Goal: Task Accomplishment & Management: Manage account settings

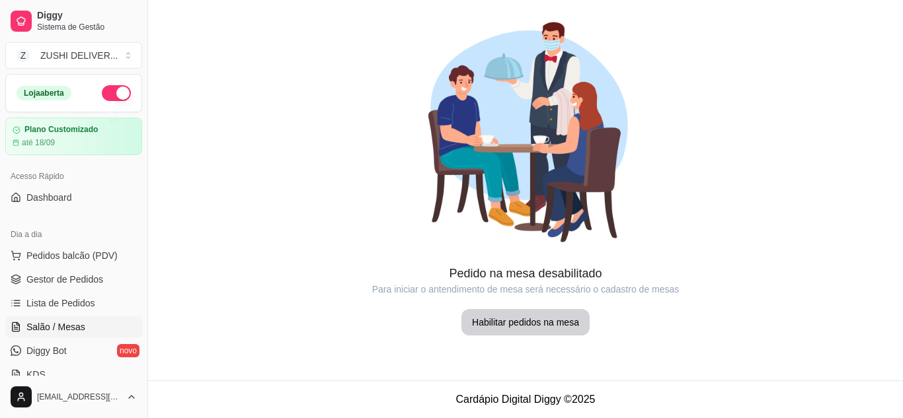
scroll to position [155, 0]
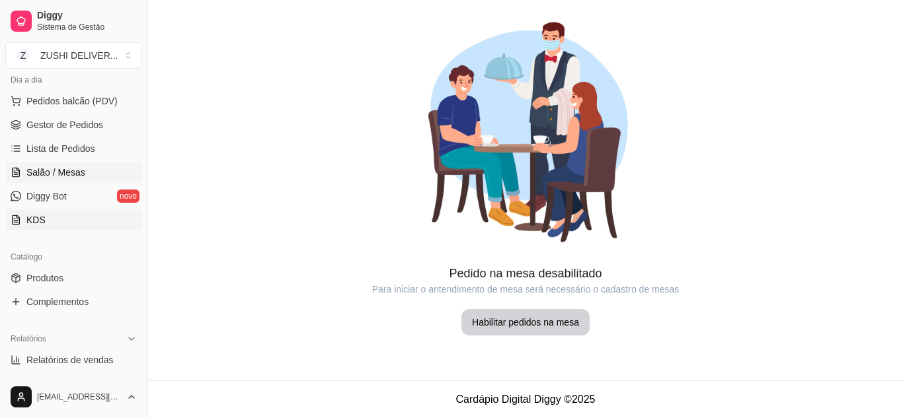
click at [58, 221] on link "KDS" at bounding box center [73, 220] width 137 height 21
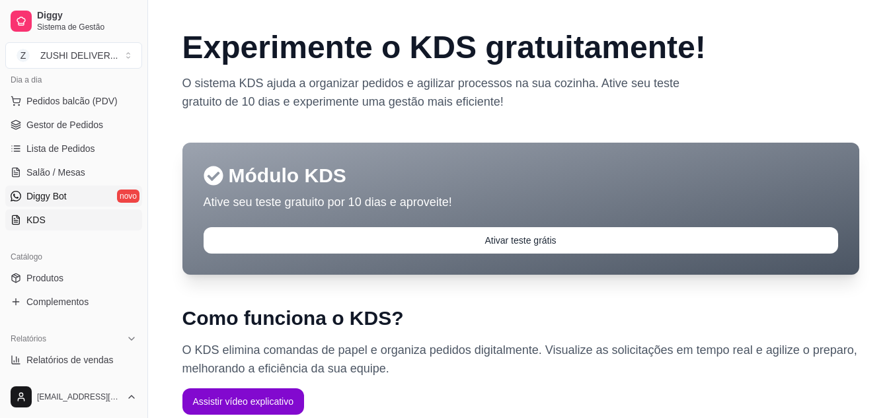
click at [118, 198] on link "Diggy Bot novo" at bounding box center [73, 196] width 137 height 21
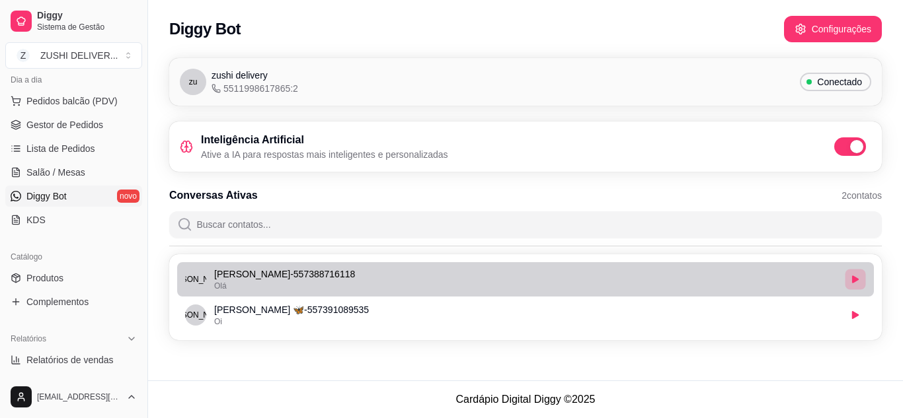
click at [857, 275] on button "button" at bounding box center [855, 279] width 20 height 20
click at [777, 280] on p "[PERSON_NAME] - 557388716118" at bounding box center [526, 274] width 625 height 13
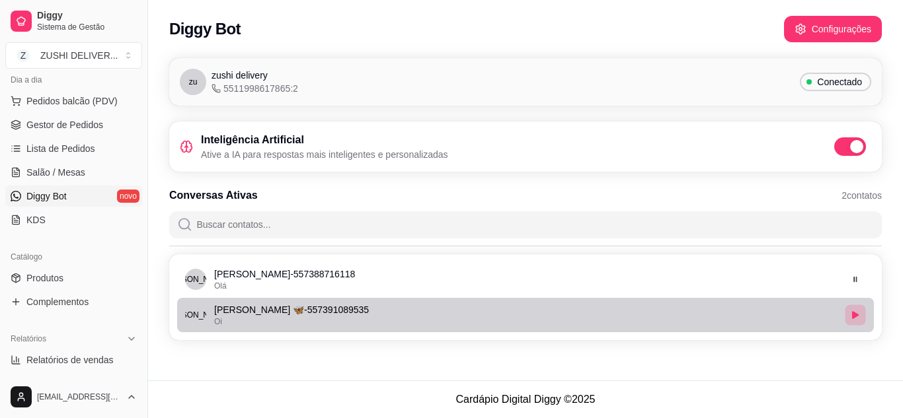
click at [855, 315] on icon "button" at bounding box center [855, 315] width 7 height 8
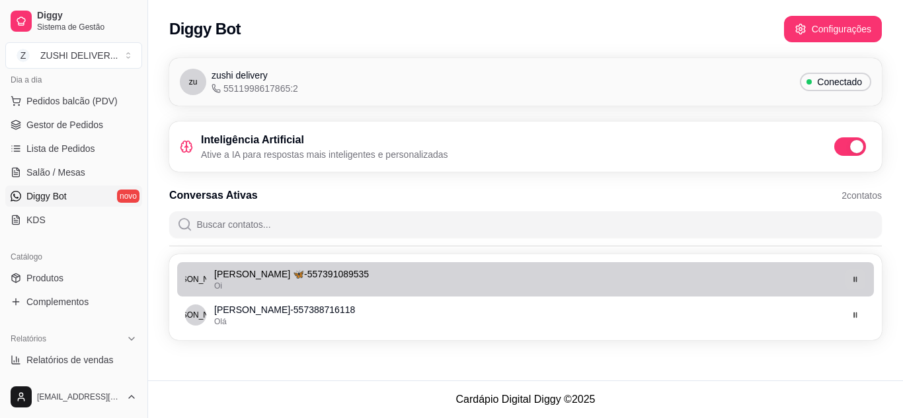
click at [856, 280] on icon "button" at bounding box center [855, 280] width 8 height 8
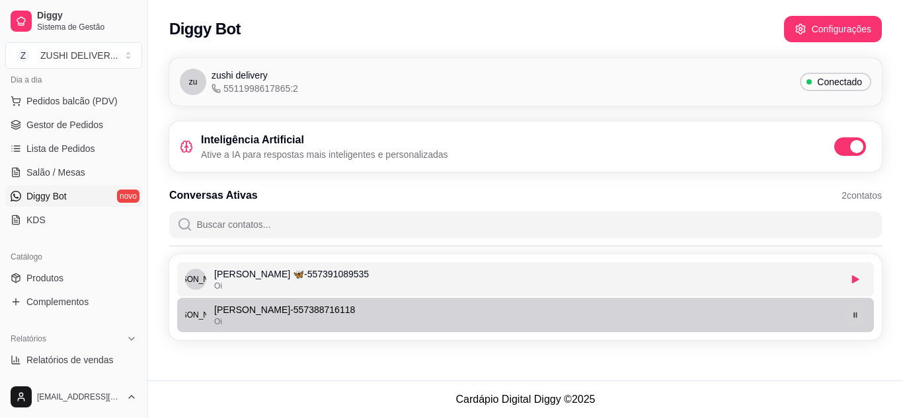
click at [857, 319] on icon "button" at bounding box center [855, 315] width 8 height 8
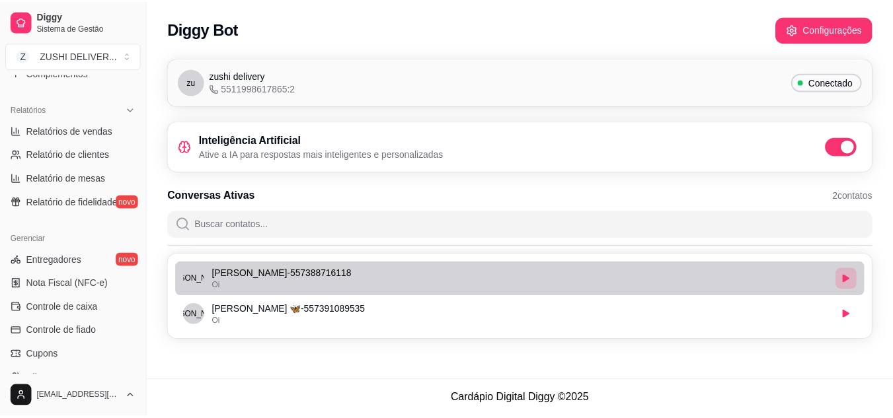
scroll to position [402, 0]
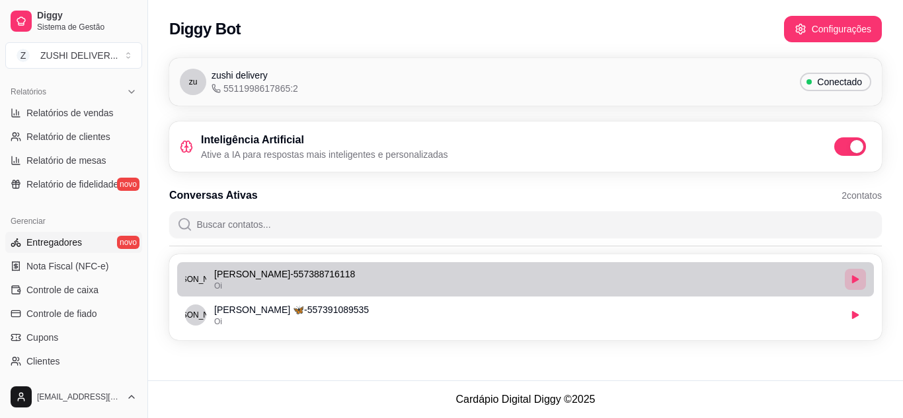
click at [63, 242] on span "Entregadores" at bounding box center [54, 242] width 56 height 13
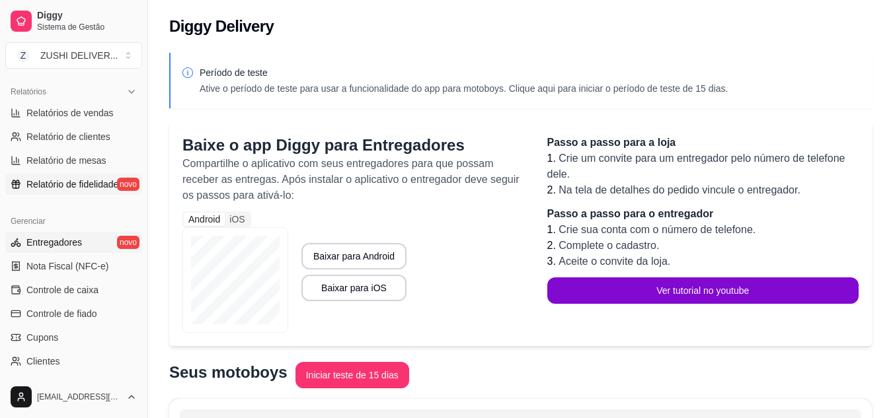
click at [33, 186] on span "Relatório de fidelidade" at bounding box center [72, 184] width 92 height 13
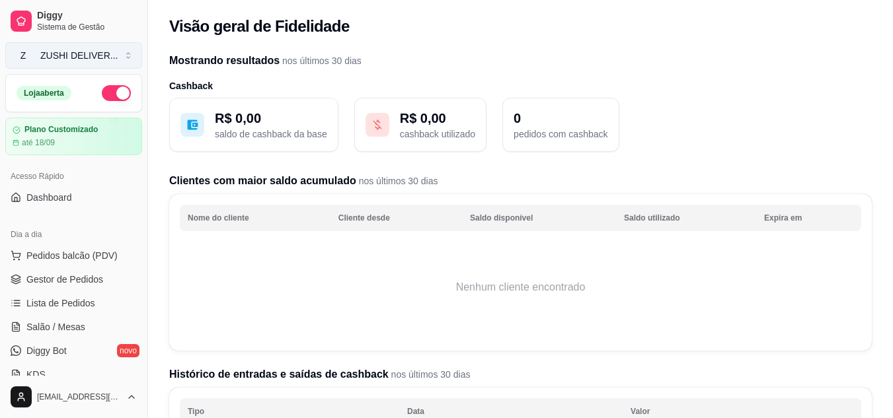
click at [118, 52] on button "Z ZUSHI DELIVER ..." at bounding box center [73, 55] width 137 height 26
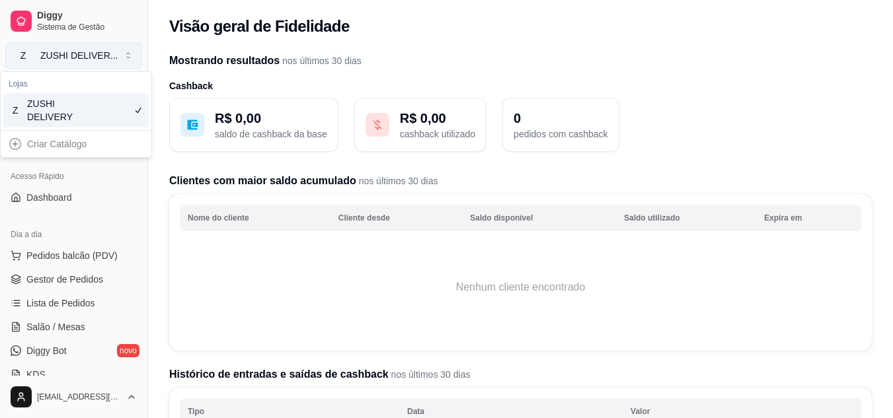
click at [118, 52] on button "Z ZUSHI DELIVER ..." at bounding box center [73, 55] width 137 height 26
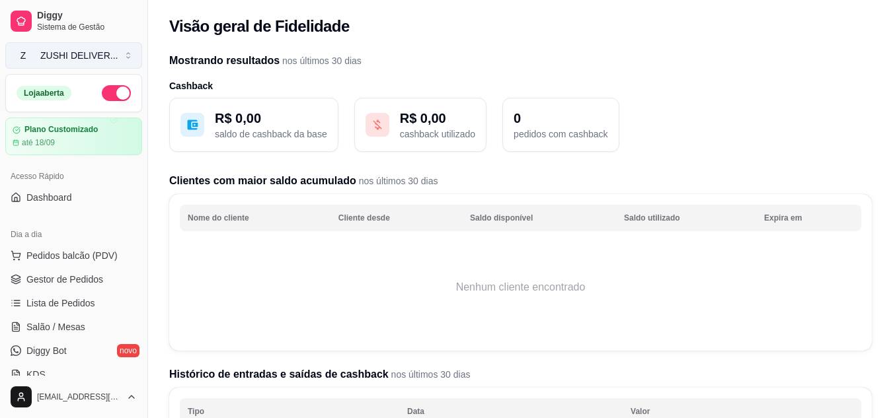
click at [118, 52] on button "Z ZUSHI DELIVER ..." at bounding box center [73, 55] width 137 height 26
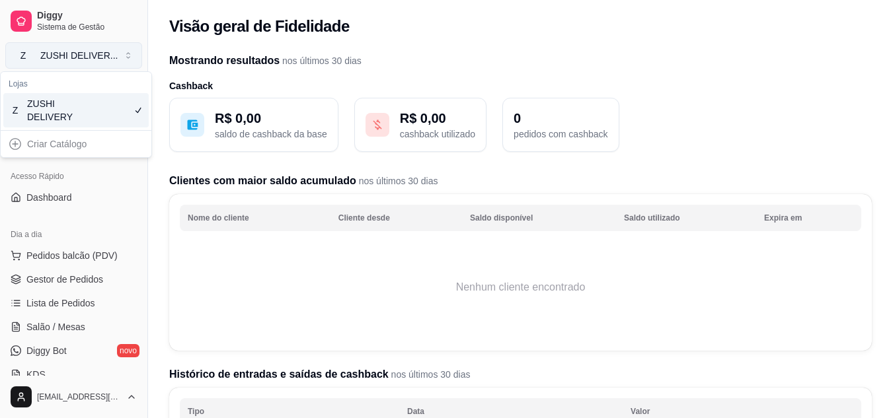
click at [128, 54] on button "Z ZUSHI DELIVER ..." at bounding box center [73, 55] width 137 height 26
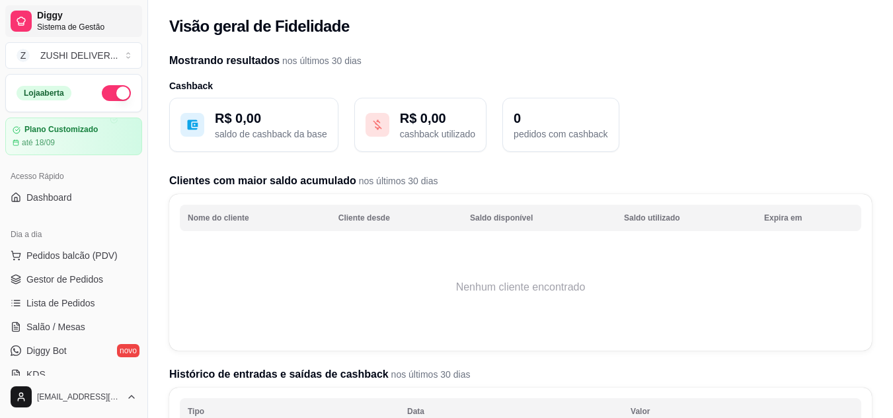
click at [58, 27] on span "Sistema de Gestão" at bounding box center [87, 27] width 100 height 11
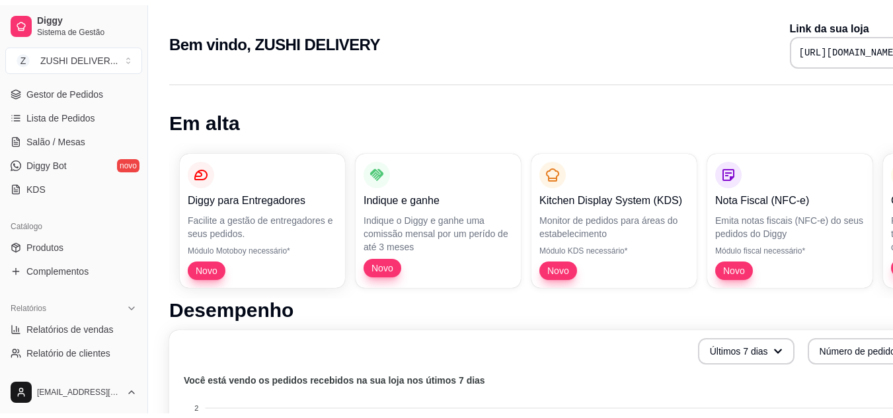
scroll to position [182, 0]
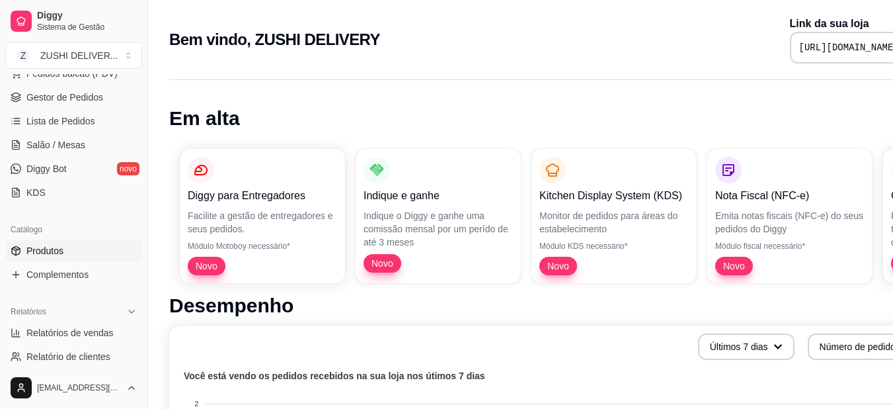
click at [48, 251] on span "Produtos" at bounding box center [44, 250] width 37 height 13
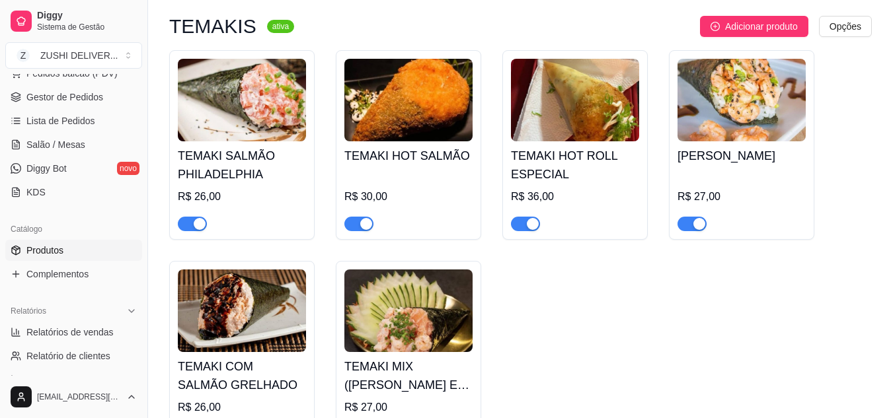
scroll to position [156, 0]
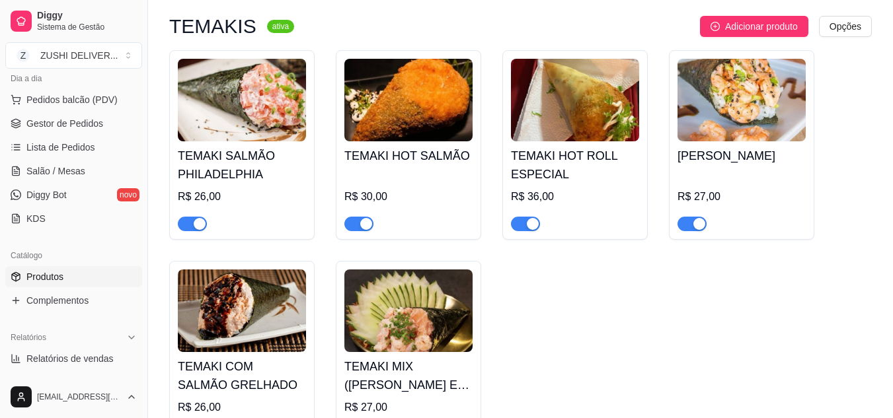
click at [867, 101] on div "[PERSON_NAME] PHILADELPHIA R$ 26,00 TEMAKI HOT SALMÃO R$ 30,00 TEMAKI HOT ROLL …" at bounding box center [520, 250] width 703 height 401
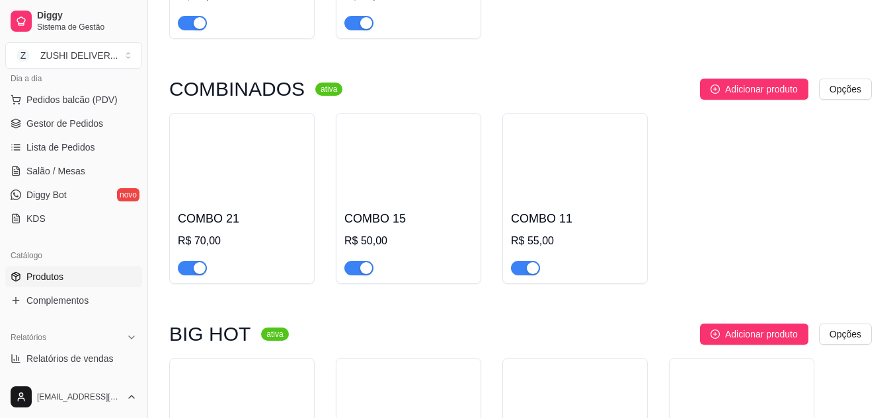
scroll to position [1331, 0]
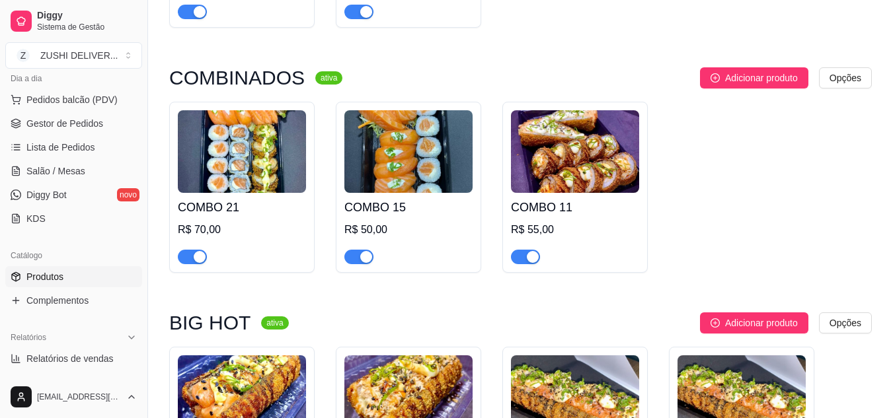
click at [767, 254] on div "COMBO 21 R$ 70,00 COMBO 15 R$ 50,00 COMBO 11 R$ 55,00" at bounding box center [520, 187] width 703 height 171
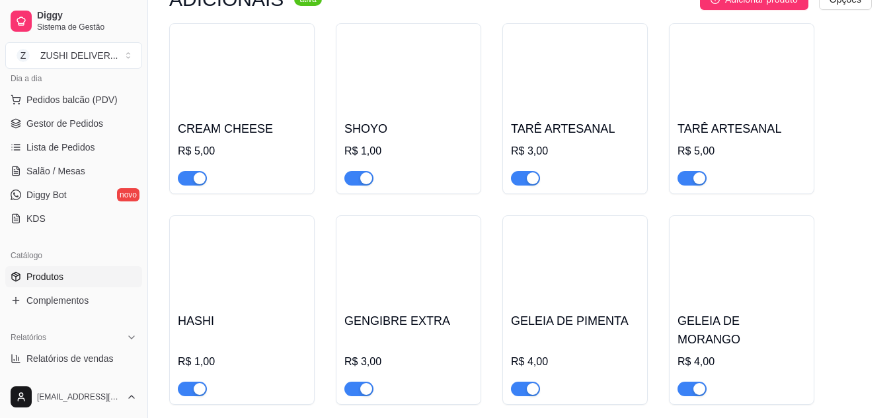
scroll to position [3401, 0]
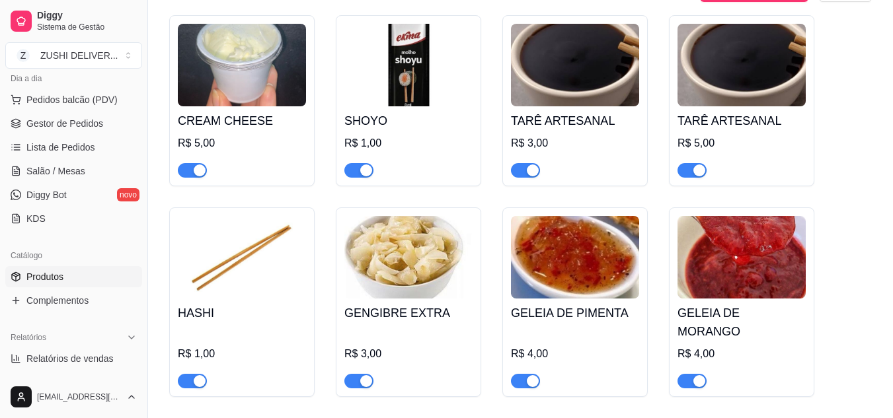
click at [767, 254] on img at bounding box center [742, 257] width 128 height 83
click at [586, 243] on img at bounding box center [575, 257] width 128 height 83
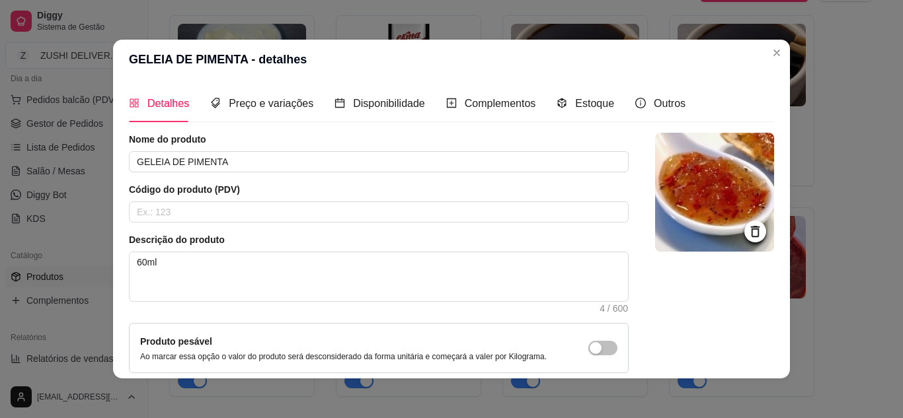
click at [660, 158] on img at bounding box center [714, 192] width 119 height 119
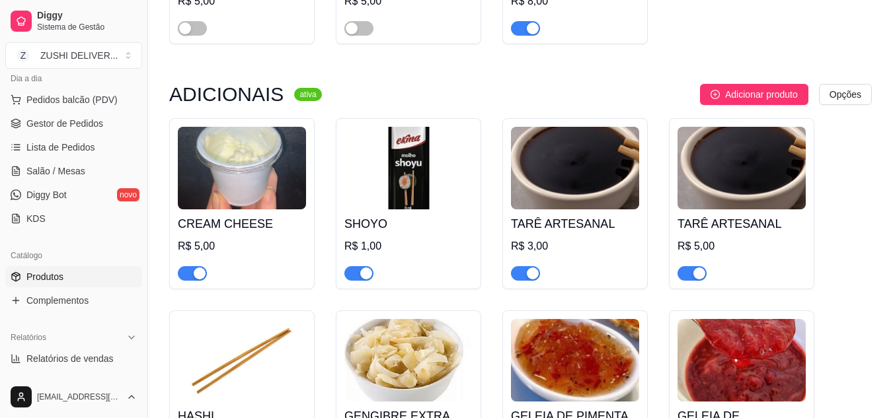
scroll to position [3295, 0]
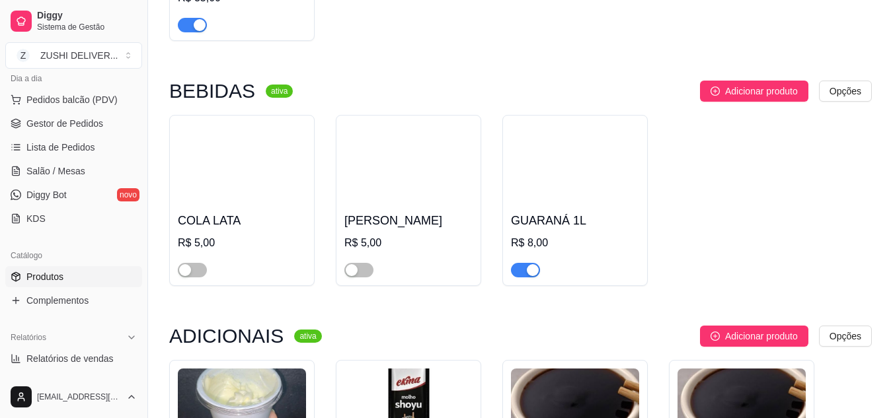
scroll to position [3057, 0]
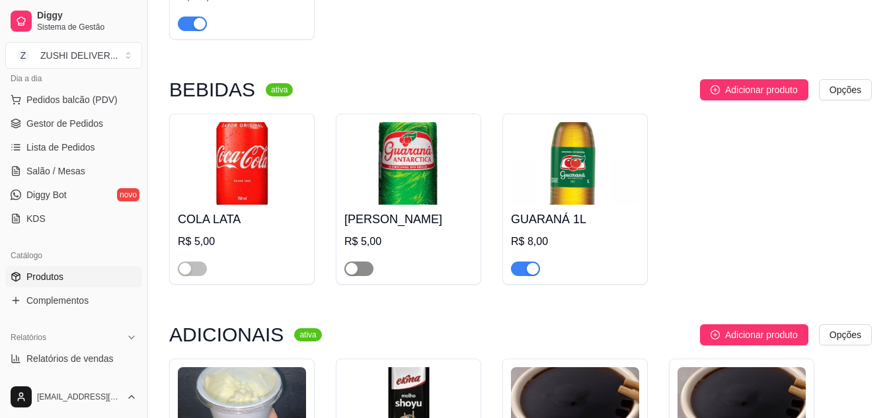
click at [350, 263] on div "button" at bounding box center [352, 269] width 12 height 12
click at [189, 263] on div "button" at bounding box center [185, 269] width 12 height 12
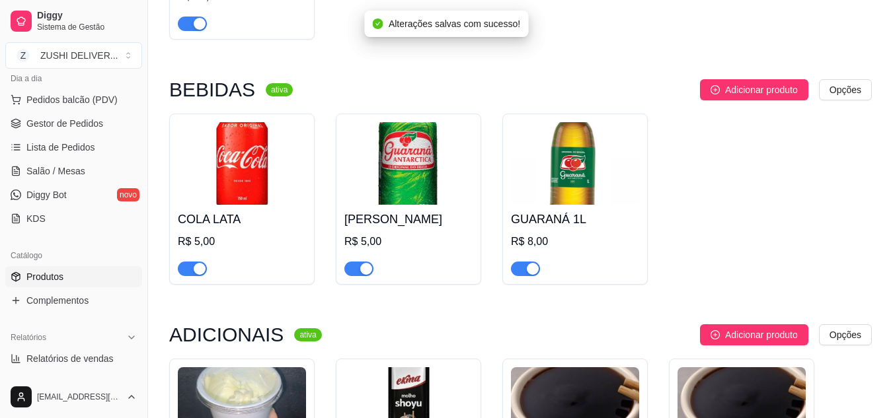
drag, startPoint x: 189, startPoint y: 240, endPoint x: 568, endPoint y: 56, distance: 421.0
click at [568, 79] on div "BEBIDAS ativa Adicionar produto Opções COLA LATA R$ 5,00 GUARANÁ LARA R$ 5,00 G…" at bounding box center [520, 182] width 703 height 206
click at [568, 79] on div "Adicionar produto Opções" at bounding box center [587, 89] width 569 height 21
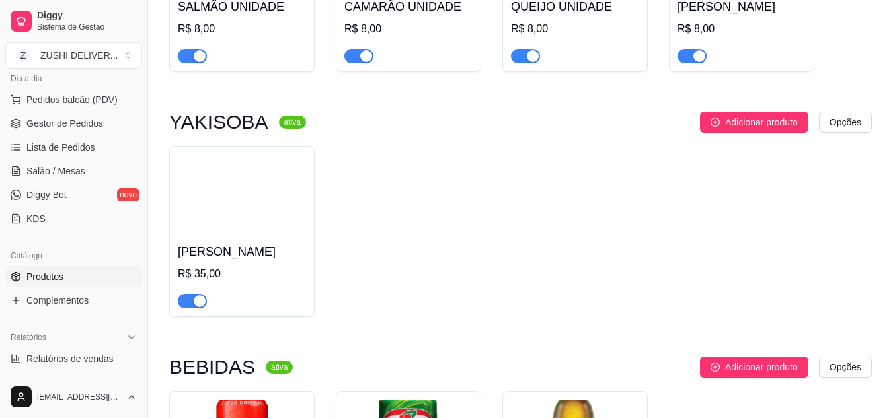
scroll to position [2766, 0]
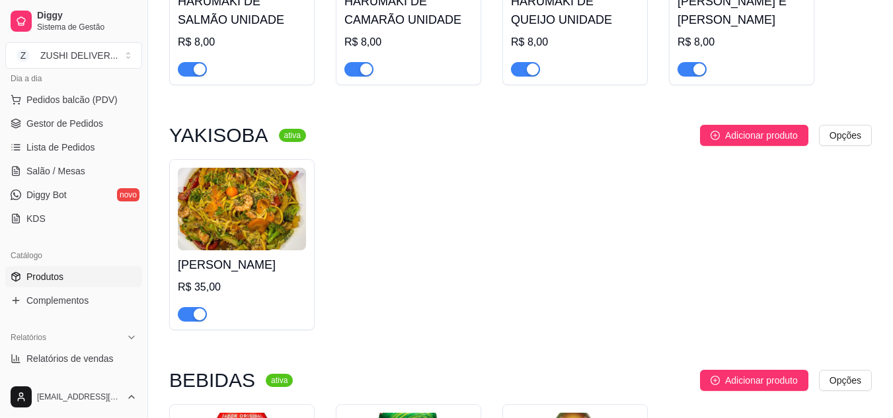
click at [424, 204] on div "YAKISOBA CAMARÃO R$ 35,00" at bounding box center [520, 244] width 703 height 171
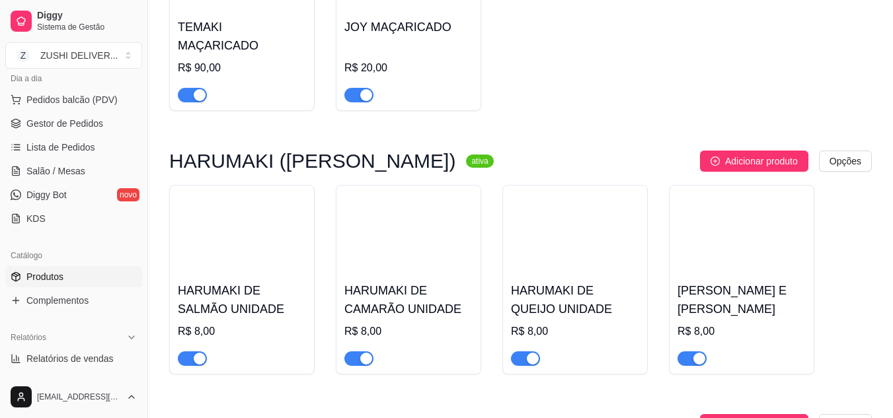
scroll to position [2475, 0]
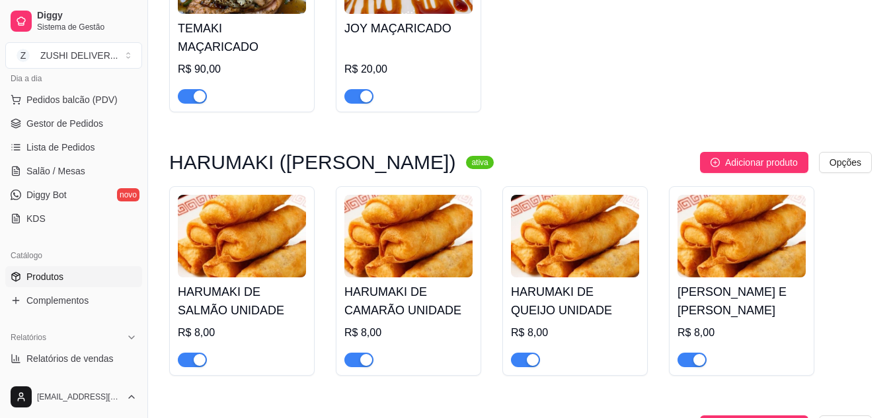
click at [548, 82] on div "MAÇARICADOS ativa Adicionar produto Opções TEMAKI MAÇARICADO R$ 90,00 JOY MAÇAR…" at bounding box center [520, 6] width 703 height 237
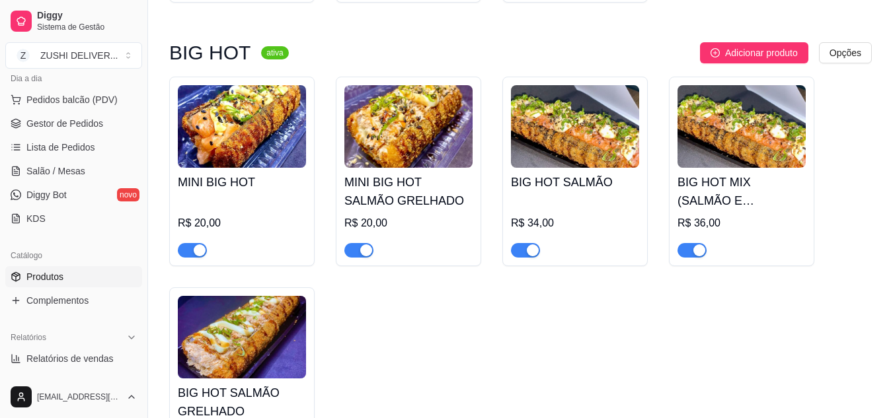
scroll to position [1602, 0]
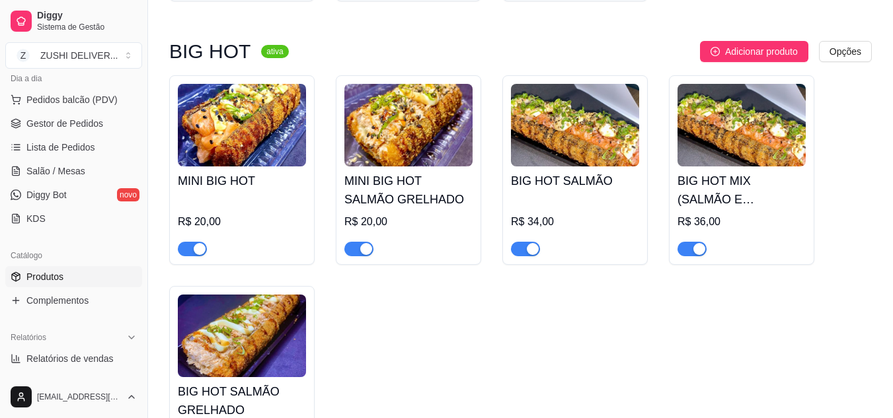
click at [627, 335] on div "MINI BIG HOT R$ 20,00 MINI BIG HOT SALMÃO GRELHADO R$ 20,00 BIG HOT SALMÃO R$ 3…" at bounding box center [520, 275] width 703 height 401
click at [398, 138] on img at bounding box center [408, 125] width 128 height 83
drag, startPoint x: 221, startPoint y: 141, endPoint x: 325, endPoint y: 29, distance: 153.0
click at [325, 41] on div "Adicionar produto Opções" at bounding box center [585, 51] width 572 height 21
click at [428, 41] on div "Adicionar produto Opções" at bounding box center [585, 51] width 572 height 21
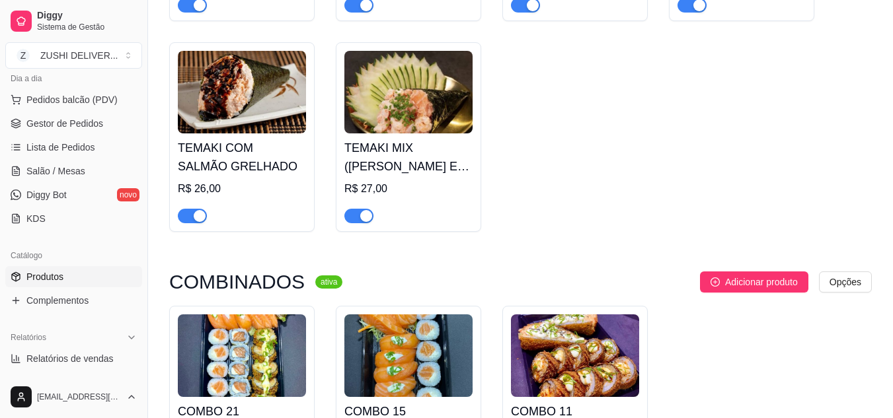
scroll to position [1153, 0]
